Goal: Task Accomplishment & Management: Manage account settings

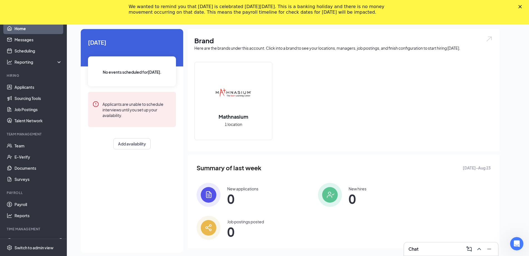
scroll to position [36, 0]
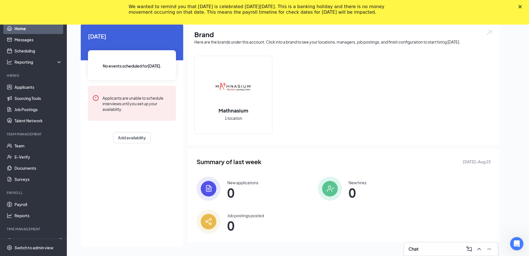
click at [78, 142] on div "👋 Good morning, Mathnasium Of Wausau Support ! Today No events scheduled for to…" at bounding box center [290, 130] width 428 height 237
click at [82, 188] on div "Today No events scheduled for today . Applicants are unable to schedule intervi…" at bounding box center [132, 134] width 103 height 223
click at [76, 168] on div "👋 Good morning, Mathnasium Of Wausau Support ! Today No events scheduled for to…" at bounding box center [298, 131] width 463 height 250
click at [80, 160] on div "👋 Good morning, Mathnasium Of Wausau Support ! Today No events scheduled for to…" at bounding box center [290, 130] width 428 height 237
click at [78, 160] on div "👋 Good morning, Mathnasium Of Wausau Support ! Today No events scheduled for to…" at bounding box center [290, 130] width 428 height 237
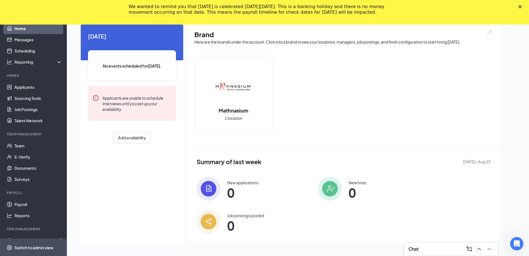
click at [42, 247] on div "Switch to admin view" at bounding box center [33, 247] width 39 height 6
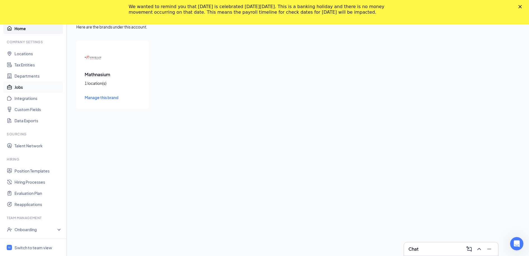
click at [33, 89] on link "Jobs" at bounding box center [38, 86] width 48 height 11
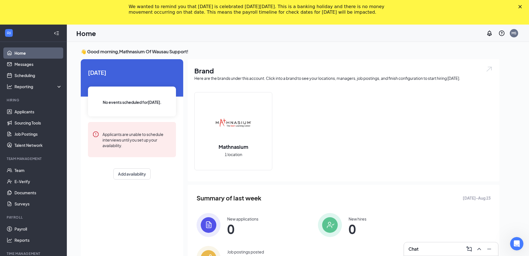
click at [72, 128] on div "👋 Good morning, Mathnasium Of Wausau Support ! [DATE] No events scheduled for […" at bounding box center [298, 167] width 463 height 250
click at [35, 112] on link "Applicants" at bounding box center [38, 111] width 48 height 11
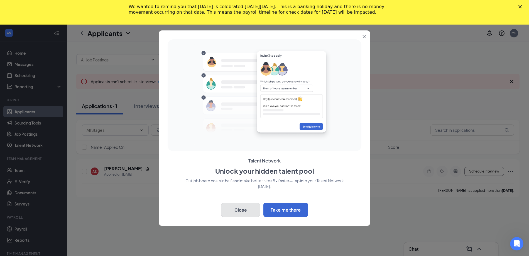
click at [230, 210] on button "Close" at bounding box center [240, 210] width 39 height 14
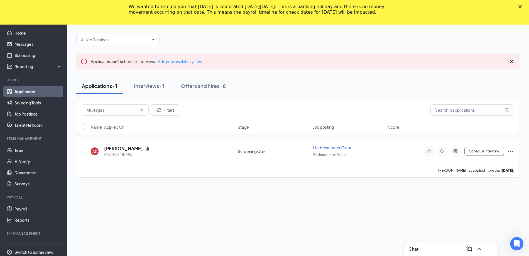
scroll to position [25, 0]
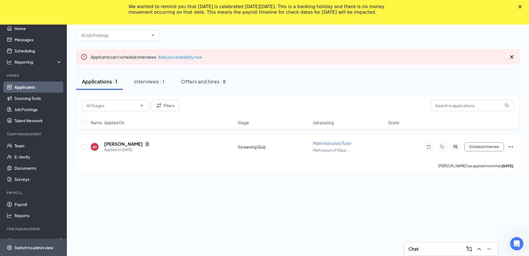
click at [25, 247] on div "Switch to admin view" at bounding box center [33, 247] width 39 height 6
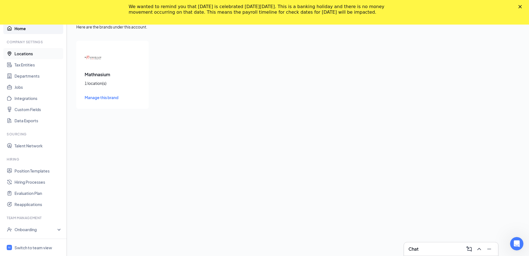
click at [31, 52] on link "Locations" at bounding box center [38, 53] width 48 height 11
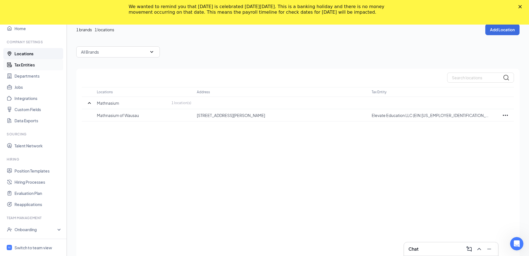
click at [30, 64] on link "Tax Entities" at bounding box center [38, 64] width 48 height 11
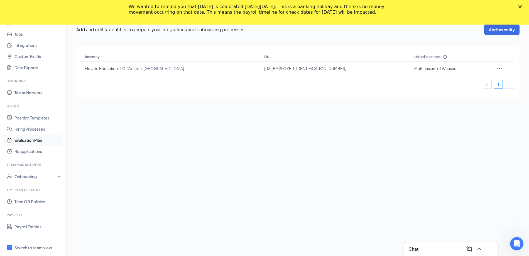
scroll to position [85, 0]
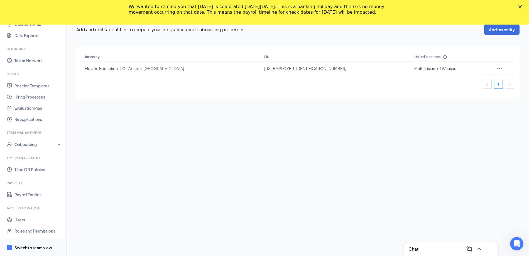
click at [26, 245] on div "Switch to team view" at bounding box center [33, 247] width 38 height 6
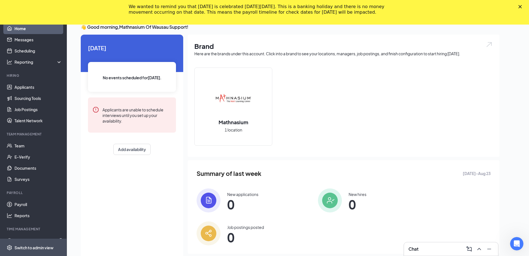
click at [42, 246] on div "Switch to admin view" at bounding box center [33, 247] width 39 height 6
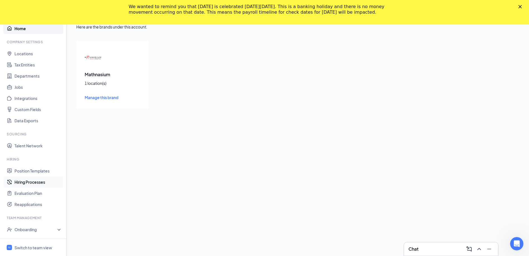
click at [33, 182] on link "Hiring Processes" at bounding box center [38, 181] width 48 height 11
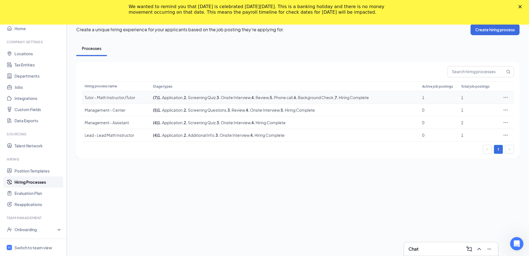
click at [118, 99] on div "Tutor - Math Instructor/Tutor" at bounding box center [116, 97] width 63 height 6
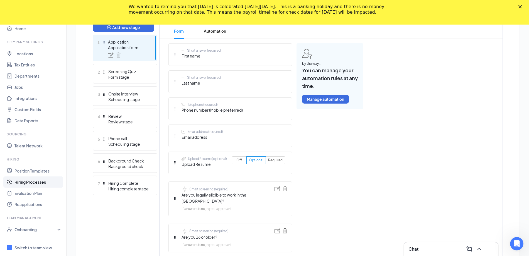
scroll to position [210, 0]
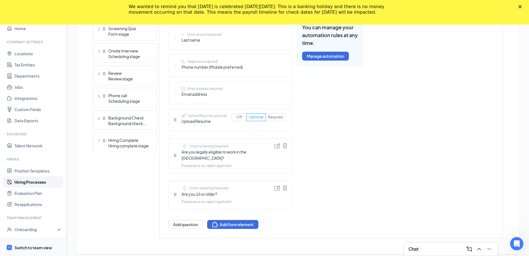
click at [33, 251] on span "Switch to team view" at bounding box center [38, 247] width 48 height 17
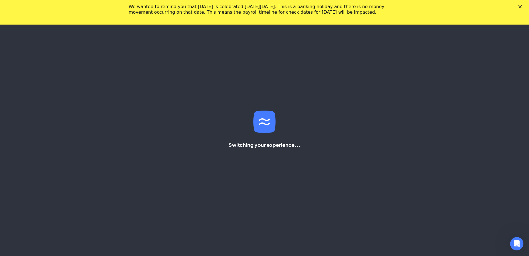
scroll to position [36, 0]
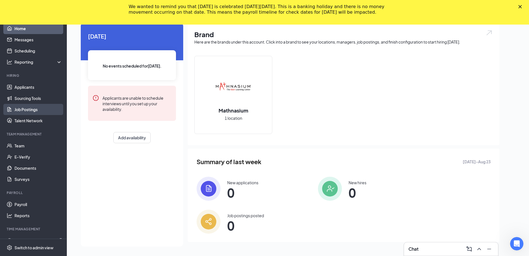
click at [37, 108] on link "Job Postings" at bounding box center [38, 109] width 48 height 11
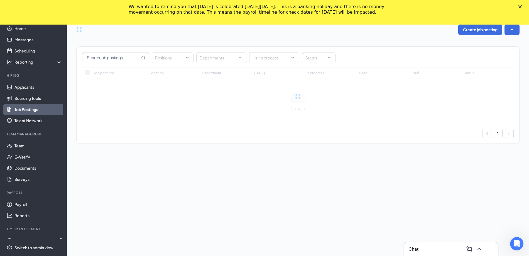
scroll to position [25, 0]
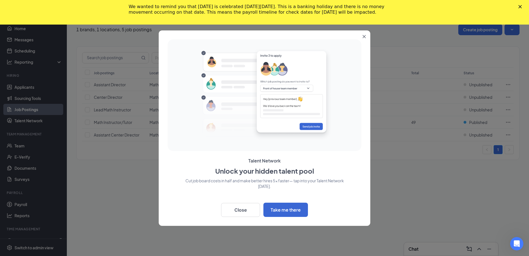
click at [363, 38] on icon "Close" at bounding box center [364, 36] width 3 height 3
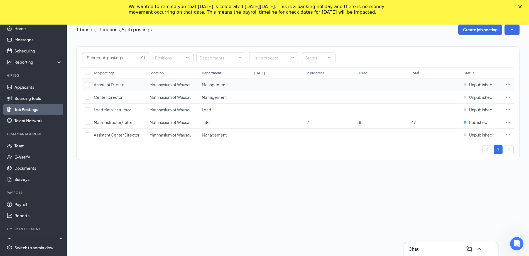
click at [123, 86] on span "Assistant Director" at bounding box center [110, 84] width 32 height 5
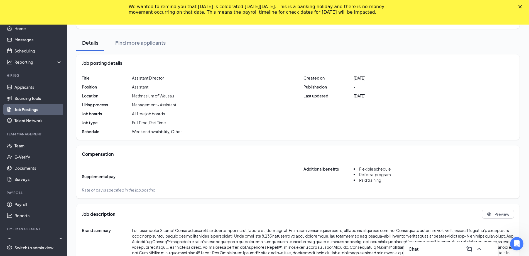
scroll to position [61, 0]
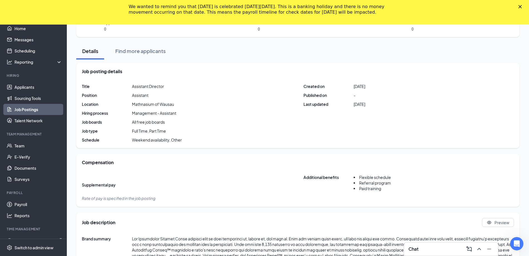
click at [48, 108] on link "Job Postings" at bounding box center [38, 109] width 48 height 11
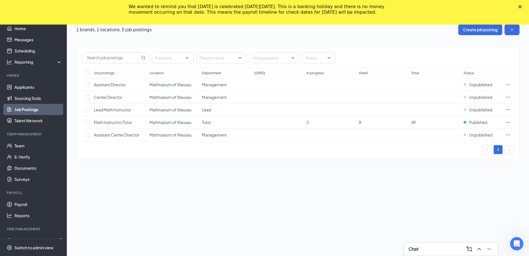
scroll to position [25, 0]
click at [26, 99] on link "Sourcing Tools" at bounding box center [38, 98] width 48 height 11
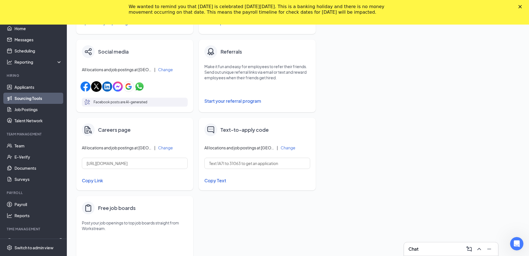
scroll to position [184, 0]
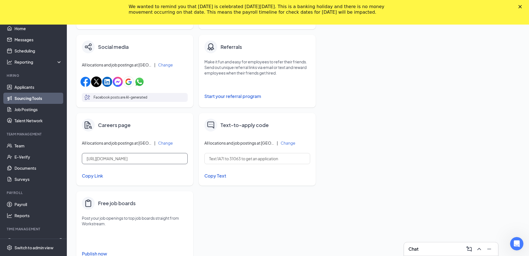
click at [127, 161] on input "https://j.wrkstrm.us/26e18a1a/mathnasium" at bounding box center [135, 158] width 106 height 11
click at [128, 160] on input "https://j.wrkstrm.us/26e18a1a/mathnasium" at bounding box center [135, 158] width 106 height 11
click at [30, 247] on div "Switch to admin view" at bounding box center [33, 247] width 39 height 6
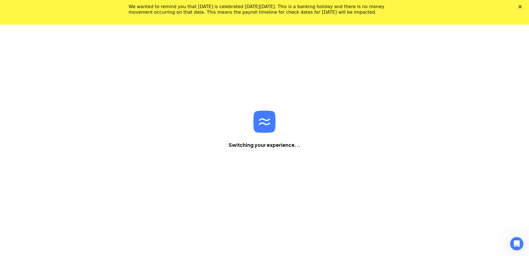
scroll to position [25, 0]
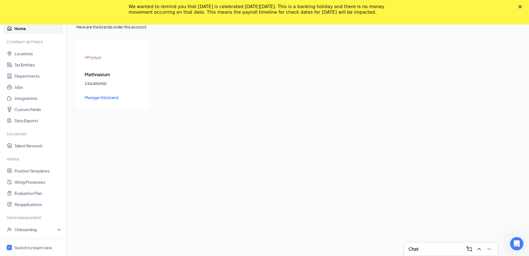
click at [101, 97] on span "Manage this brand" at bounding box center [102, 97] width 34 height 5
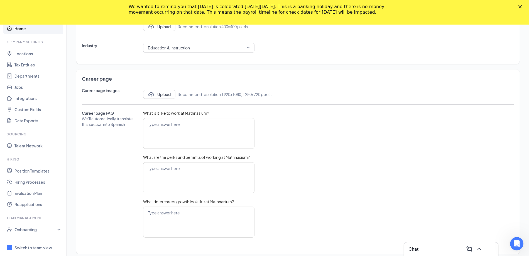
scroll to position [220, 0]
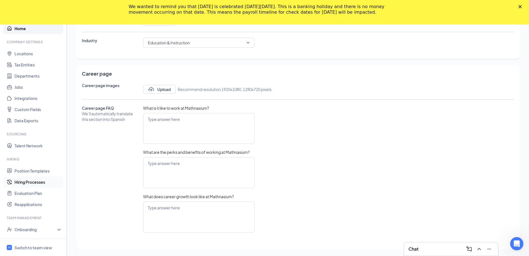
type textarea "The Mathnasium Mission Teach children math so they understand it, master it, an…"
click at [34, 244] on div "Switch to team view" at bounding box center [33, 247] width 38 height 6
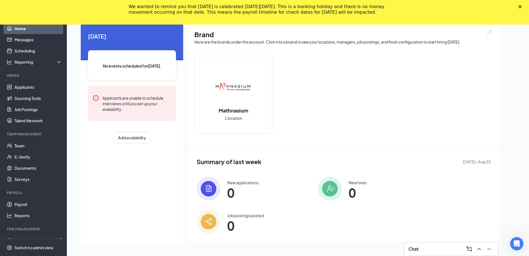
click at [79, 125] on div "👋 Good morning, Mathnasium Of Wausau Support ! [DATE] No events scheduled for […" at bounding box center [290, 130] width 428 height 237
click at [31, 245] on div "Switch to admin view" at bounding box center [33, 247] width 39 height 6
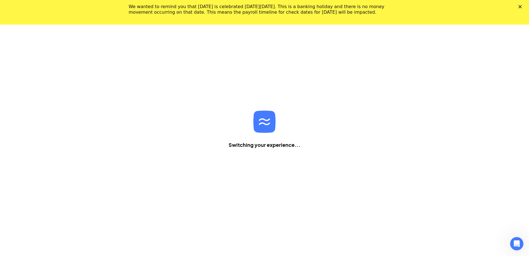
scroll to position [25, 0]
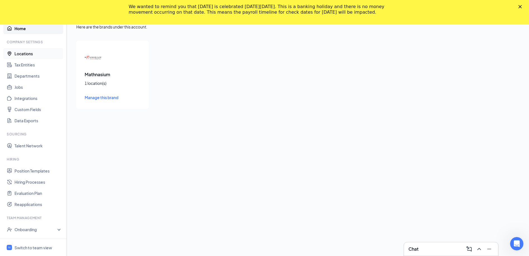
click at [31, 55] on link "Locations" at bounding box center [38, 53] width 48 height 11
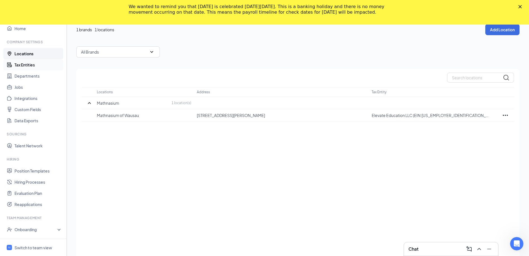
click at [35, 65] on link "Tax Entities" at bounding box center [38, 64] width 48 height 11
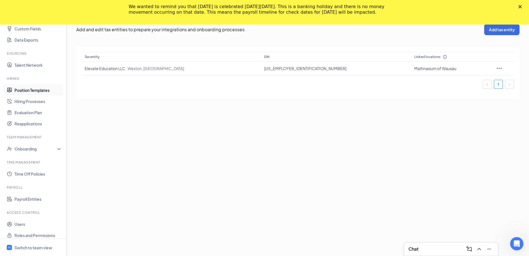
scroll to position [85, 0]
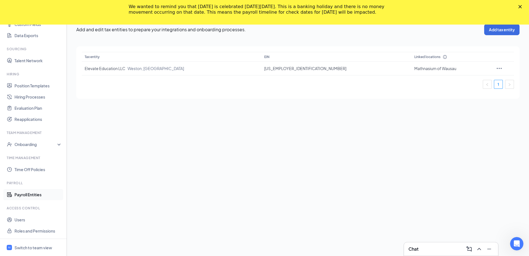
click at [24, 195] on link "Payroll Entities" at bounding box center [38, 194] width 48 height 11
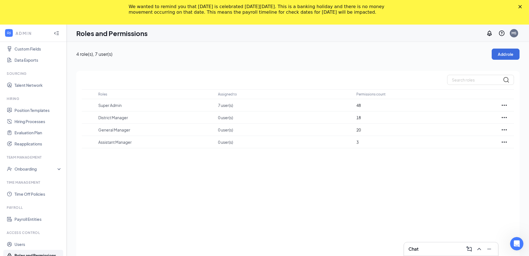
scroll to position [25, 0]
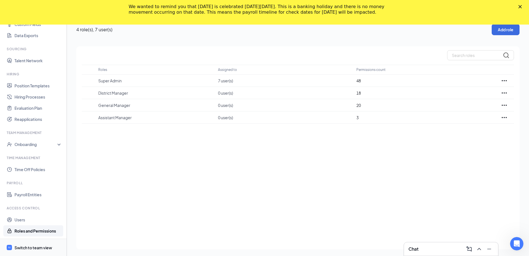
click at [47, 244] on div "Switch to team view" at bounding box center [33, 247] width 38 height 6
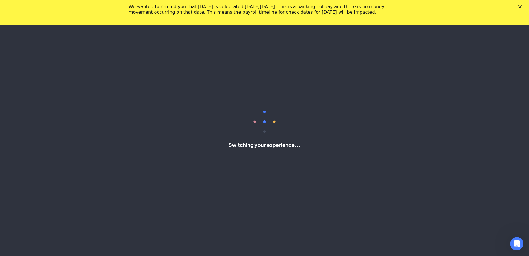
scroll to position [9, 0]
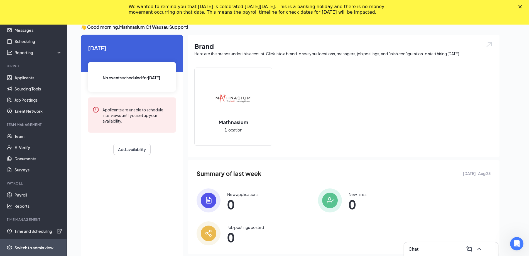
click at [21, 242] on span "Switch to admin view" at bounding box center [38, 247] width 48 height 17
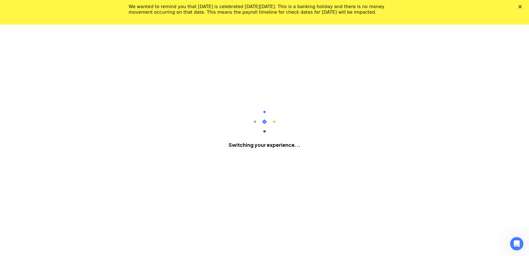
scroll to position [85, 0]
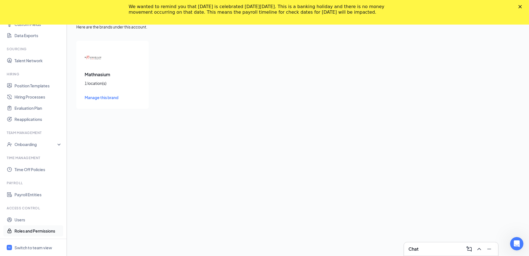
click at [43, 232] on link "Roles and Permissions" at bounding box center [38, 230] width 48 height 11
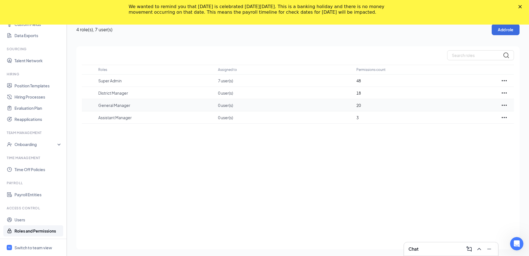
click at [505, 106] on icon "Ellipses" at bounding box center [504, 105] width 7 height 7
click at [480, 120] on p "Edit" at bounding box center [480, 122] width 47 height 6
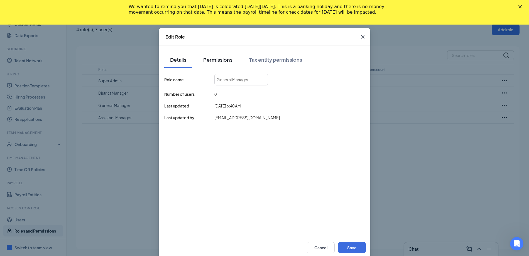
click at [227, 60] on div "Permissions" at bounding box center [217, 59] width 29 height 7
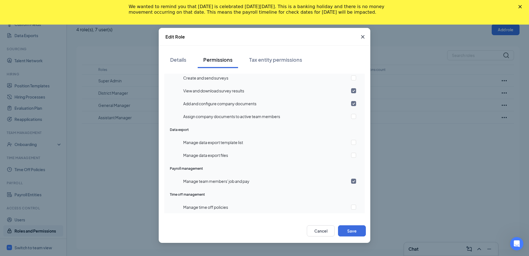
scroll to position [554, 0]
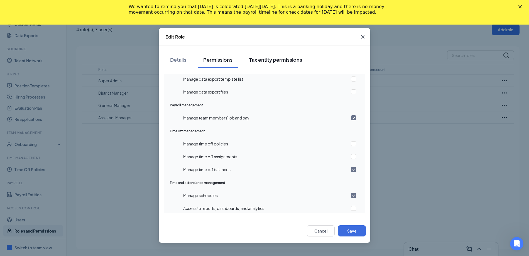
click at [285, 63] on div "Tax entity permissions" at bounding box center [275, 59] width 53 height 7
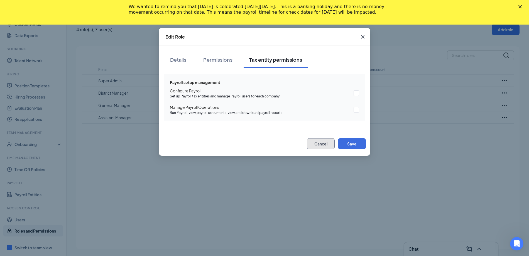
click at [315, 145] on button "Cancel" at bounding box center [321, 143] width 28 height 11
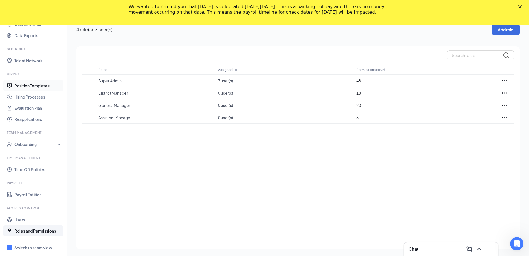
click at [40, 87] on link "Position Templates" at bounding box center [38, 85] width 48 height 11
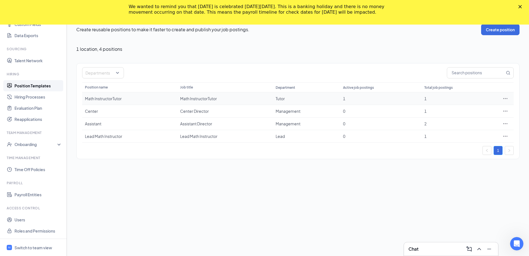
click at [505, 98] on icon "Ellipses" at bounding box center [506, 99] width 6 height 6
click at [474, 108] on span "Edit" at bounding box center [480, 110] width 48 height 6
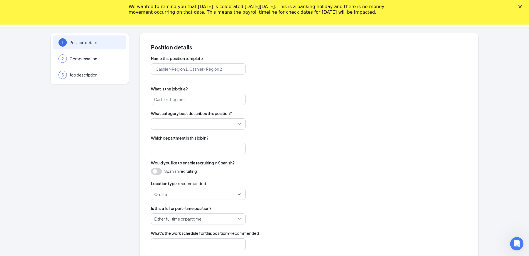
type input "Math InstructorTutor"
type input "Tutor"
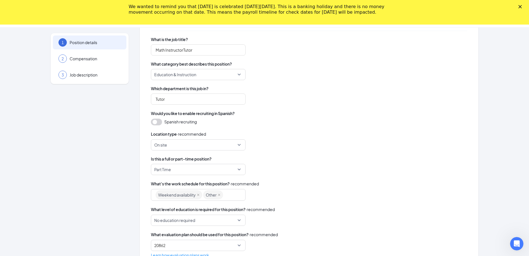
scroll to position [69, 0]
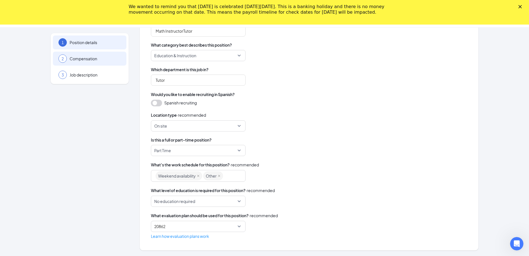
click at [103, 64] on div "2 Compensation" at bounding box center [90, 59] width 74 height 14
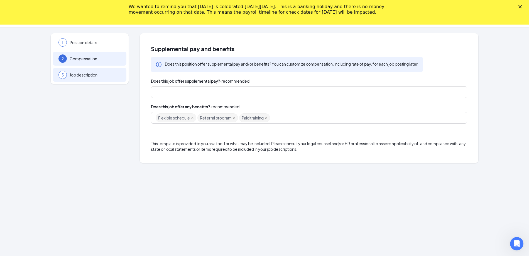
click at [110, 75] on span "Job description" at bounding box center [95, 75] width 51 height 6
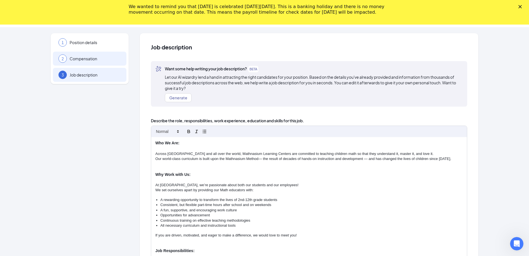
click at [101, 62] on div "2 Compensation" at bounding box center [90, 59] width 74 height 14
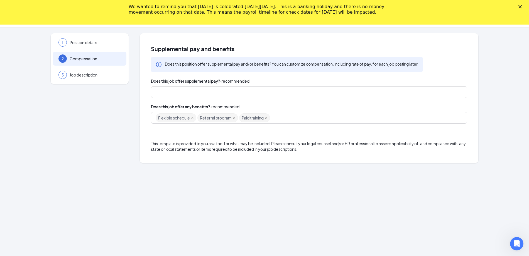
click at [181, 92] on div at bounding box center [307, 92] width 302 height 9
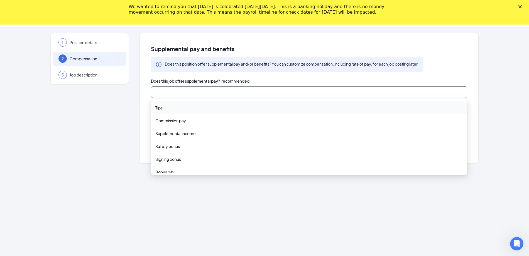
click at [103, 113] on div "1 Position details 2 Compensation 3 Job description" at bounding box center [90, 97] width 78 height 129
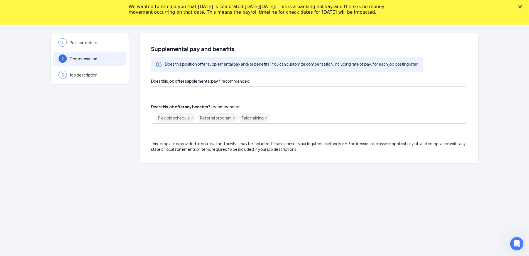
click at [172, 88] on div at bounding box center [307, 92] width 302 height 9
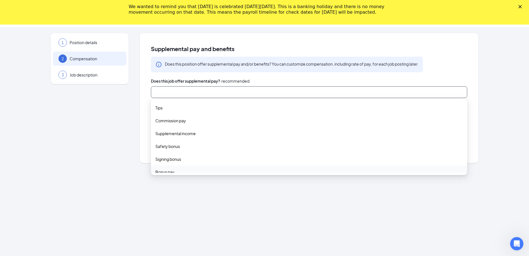
click at [103, 131] on div "1 Position details 2 Compensation 3 Job description" at bounding box center [90, 97] width 78 height 129
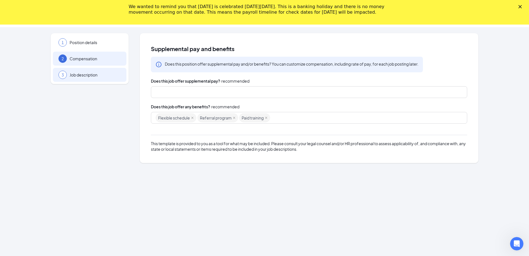
click at [103, 78] on div "3 Job description" at bounding box center [90, 75] width 74 height 14
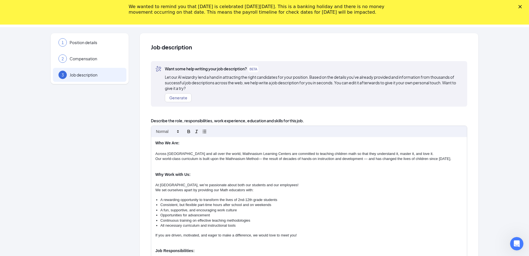
click at [522, 7] on icon "Close" at bounding box center [520, 6] width 3 height 3
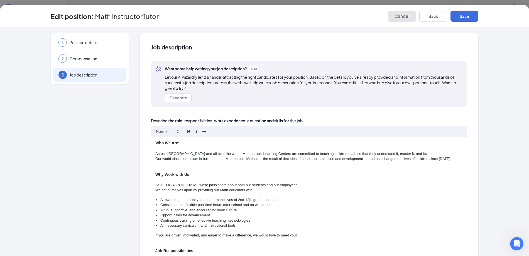
click at [403, 15] on span "Cancel" at bounding box center [402, 16] width 15 height 6
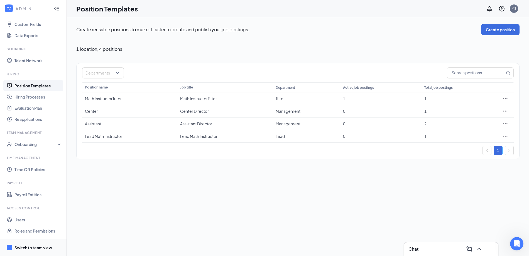
click at [23, 246] on div "Switch to team view" at bounding box center [33, 247] width 38 height 6
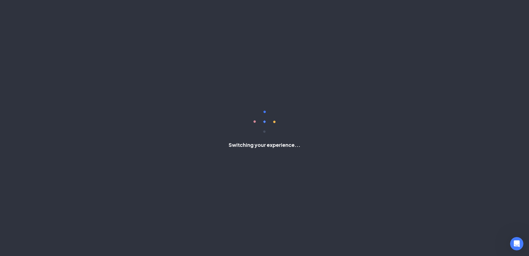
scroll to position [9, 0]
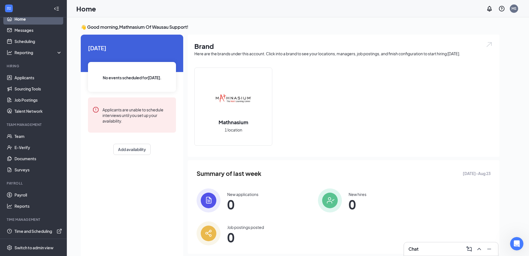
click at [71, 79] on div "👋 Good morning, Mathnasium Of Wausau Support ! [DATE] No events scheduled for […" at bounding box center [298, 142] width 463 height 250
click at [71, 75] on div "👋 Good morning, Mathnasium Of Wausau Support ! [DATE] No events scheduled for […" at bounding box center [298, 142] width 463 height 250
click at [72, 82] on div "👋 Good morning, Mathnasium Of Wausau Support ! [DATE] No events scheduled for […" at bounding box center [298, 142] width 463 height 250
click at [72, 78] on div "👋 Good morning, Mathnasium Of Wausau Support ! [DATE] No events scheduled for […" at bounding box center [298, 142] width 463 height 250
click at [75, 77] on div "👋 Good morning, Mathnasium Of Wausau Support ! [DATE] No events scheduled for […" at bounding box center [298, 142] width 463 height 250
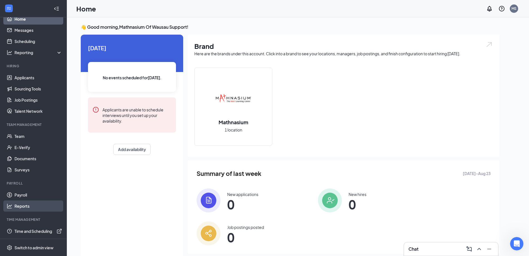
scroll to position [12, 0]
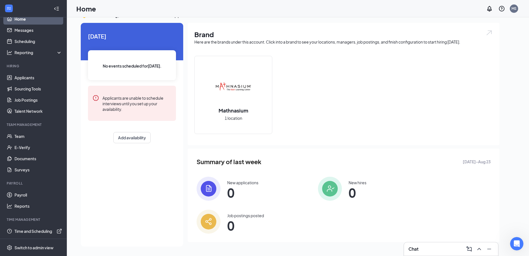
click at [76, 173] on div "👋 Good morning, Mathnasium Of Wausau Support ! [DATE] No events scheduled for […" at bounding box center [298, 131] width 463 height 250
click at [157, 176] on div "Today No events scheduled for today . Applicants are unable to schedule intervi…" at bounding box center [132, 134] width 103 height 223
click at [99, 163] on div "Today No events scheduled for today . Applicants are unable to schedule intervi…" at bounding box center [132, 134] width 103 height 223
click at [149, 188] on div "Today No events scheduled for today . Applicants are unable to schedule intervi…" at bounding box center [132, 134] width 103 height 223
click at [37, 247] on div "Switch to admin view" at bounding box center [33, 247] width 39 height 6
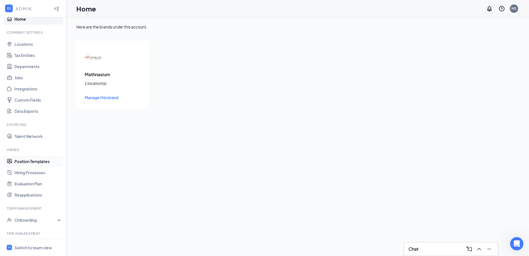
click at [39, 161] on link "Position Templates" at bounding box center [38, 160] width 48 height 11
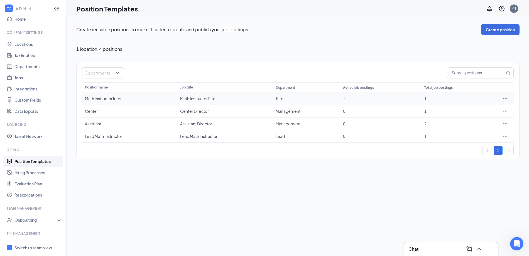
click at [507, 99] on icon "Ellipses" at bounding box center [506, 99] width 6 height 6
click at [493, 108] on span "Edit" at bounding box center [480, 110] width 48 height 6
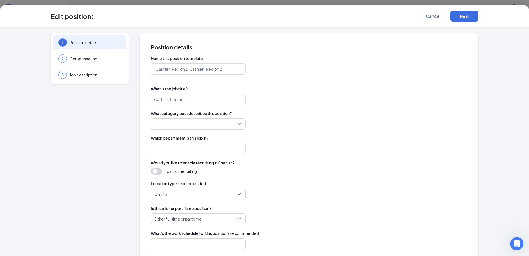
type input "Math InstructorTutor"
type input "Tutor"
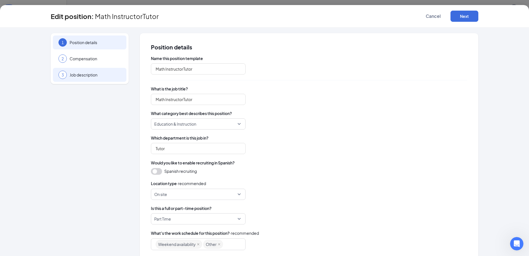
click at [96, 69] on div "3 Job description" at bounding box center [90, 75] width 74 height 14
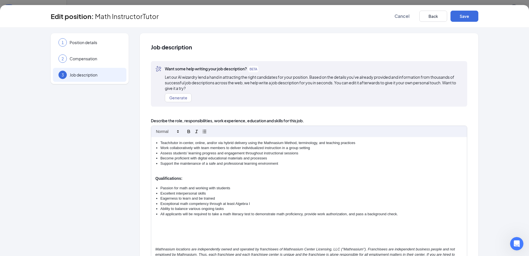
scroll to position [118, 0]
click at [400, 18] on span "Cancel" at bounding box center [402, 16] width 15 height 6
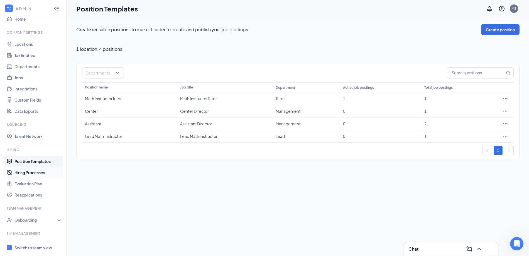
click at [30, 172] on link "Hiring Processes" at bounding box center [38, 172] width 48 height 11
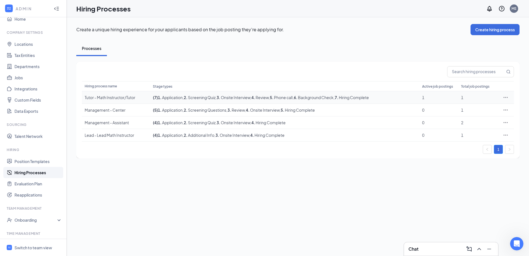
click at [122, 95] on div "Tutor - Math Instructor/Tutor" at bounding box center [116, 97] width 63 height 6
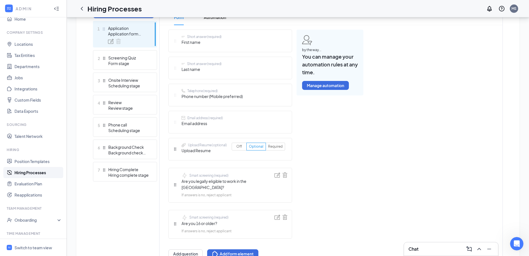
scroll to position [159, 0]
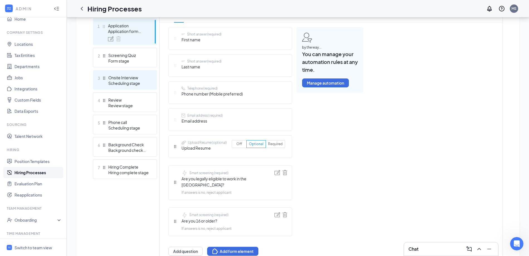
click at [131, 83] on div "Scheduling stage" at bounding box center [128, 83] width 41 height 6
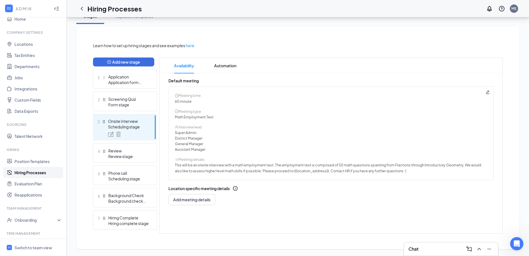
scroll to position [108, 0]
click at [83, 9] on icon "ChevronLeft" at bounding box center [82, 8] width 7 height 7
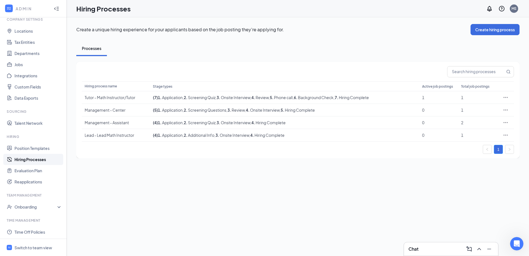
scroll to position [22, 0]
click at [42, 67] on link "Jobs" at bounding box center [38, 65] width 48 height 11
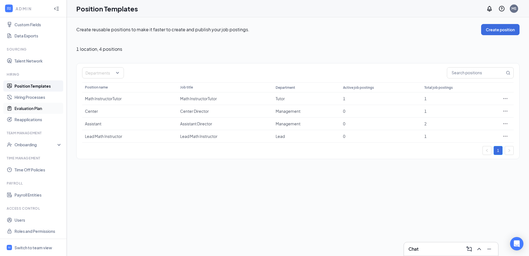
scroll to position [85, 0]
click at [60, 146] on div "Onboarding" at bounding box center [33, 143] width 67 height 11
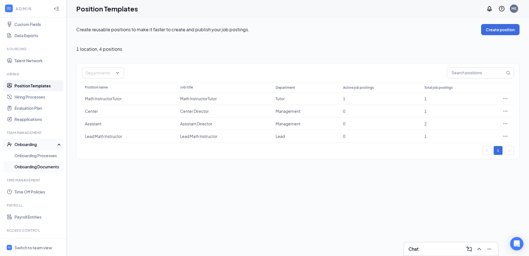
click at [31, 166] on link "Onboarding Documents" at bounding box center [38, 166] width 48 height 11
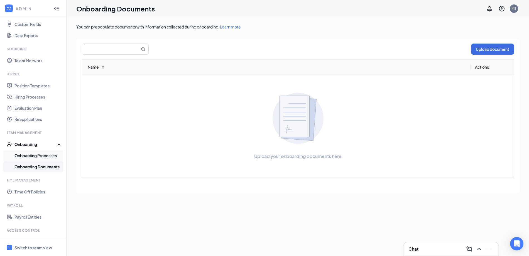
click at [50, 157] on link "Onboarding Processes" at bounding box center [38, 155] width 48 height 11
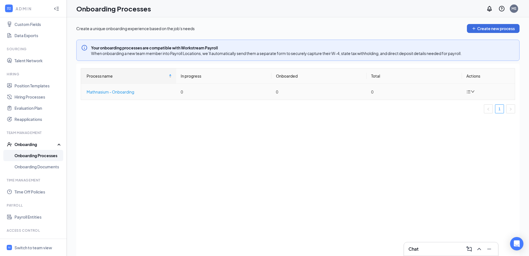
click at [135, 93] on div "Mathnasium - Onboarding" at bounding box center [129, 92] width 85 height 6
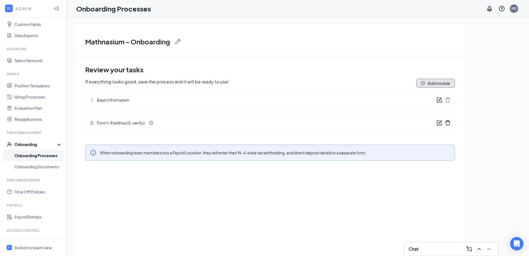
click at [426, 87] on button "Add module" at bounding box center [436, 83] width 39 height 9
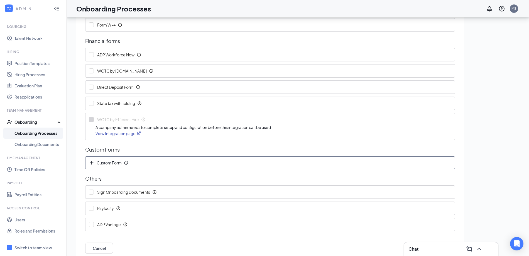
scroll to position [25, 0]
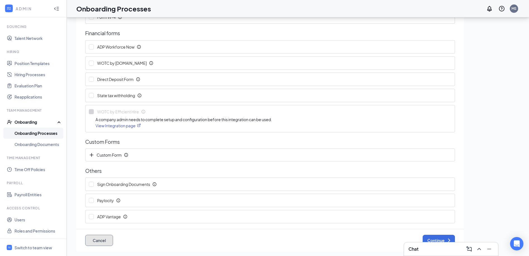
click at [106, 238] on button "Cancel" at bounding box center [99, 239] width 28 height 11
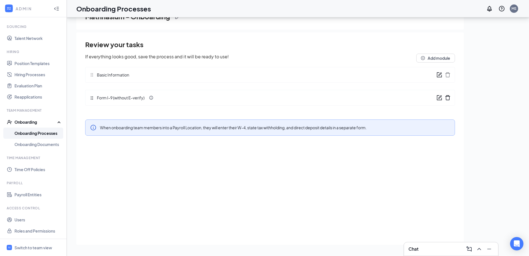
scroll to position [0, 0]
click at [126, 197] on div "Review your tasks If everything looks good, save the process and it will be rea…" at bounding box center [270, 141] width 370 height 208
click at [135, 179] on div "Review your tasks If everything looks good, save the process and it will be rea…" at bounding box center [270, 141] width 370 height 208
click at [119, 162] on div "Review your tasks If everything looks good, save the process and it will be rea…" at bounding box center [270, 141] width 370 height 208
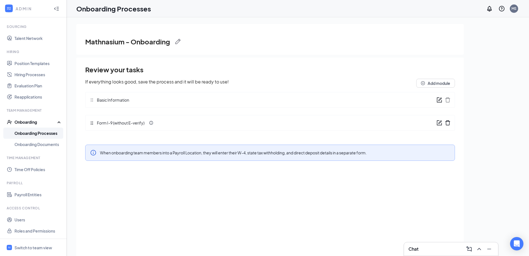
click at [139, 23] on div "Mathnasium - Onboarding Review your tasks If everything looks good, save the pr…" at bounding box center [298, 148] width 463 height 263
click at [120, 22] on div "Mathnasium - Onboarding Review your tasks If everything looks good, save the pr…" at bounding box center [298, 148] width 463 height 263
click at [74, 57] on div "Mathnasium - Onboarding Review your tasks If everything looks good, save the pr…" at bounding box center [298, 148] width 463 height 263
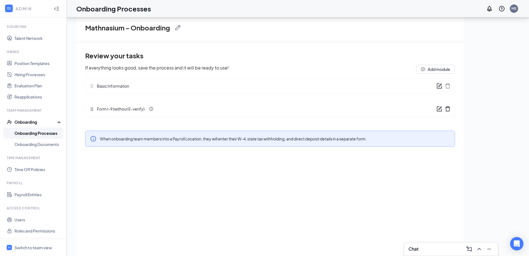
scroll to position [25, 0]
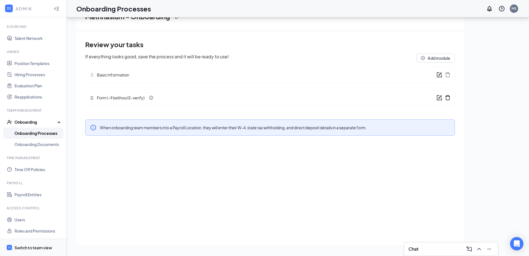
click at [45, 247] on div "Switch to team view" at bounding box center [33, 247] width 38 height 6
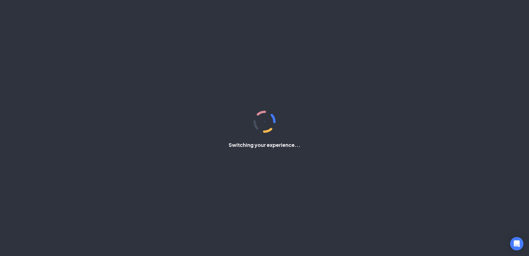
scroll to position [9, 0]
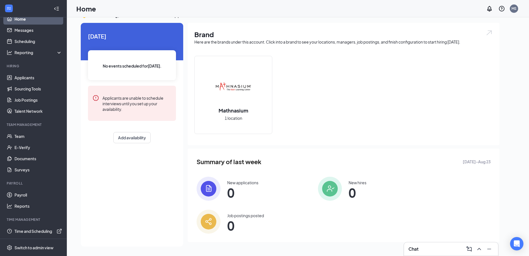
click at [74, 150] on div "👋 Good morning, Mathnasium Of Wausau Support ! [DATE] No events scheduled for […" at bounding box center [298, 131] width 463 height 250
